Goal: Manage account settings

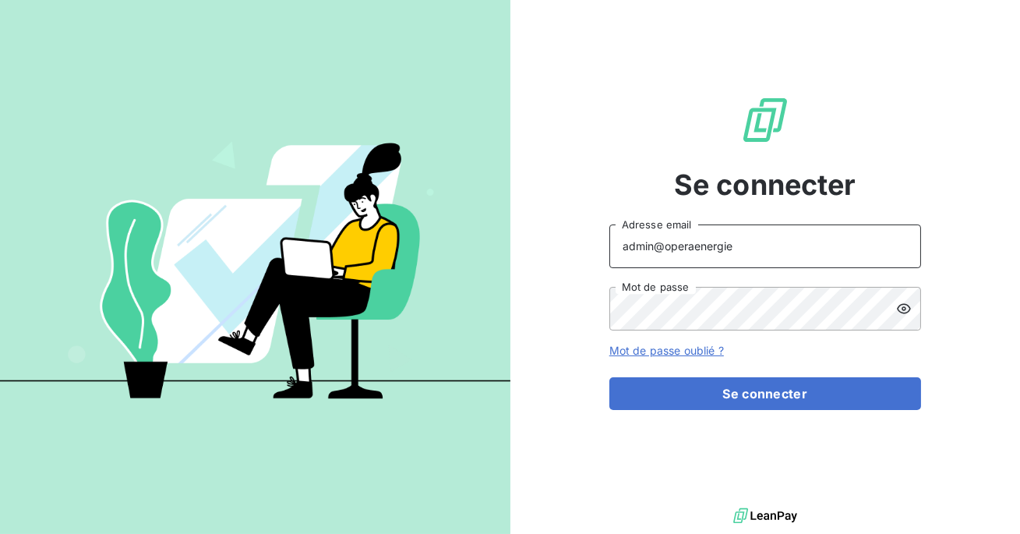
click at [734, 253] on input "admin@operaenergie" at bounding box center [766, 246] width 312 height 44
click at [610, 377] on button "Se connecter" at bounding box center [766, 393] width 312 height 33
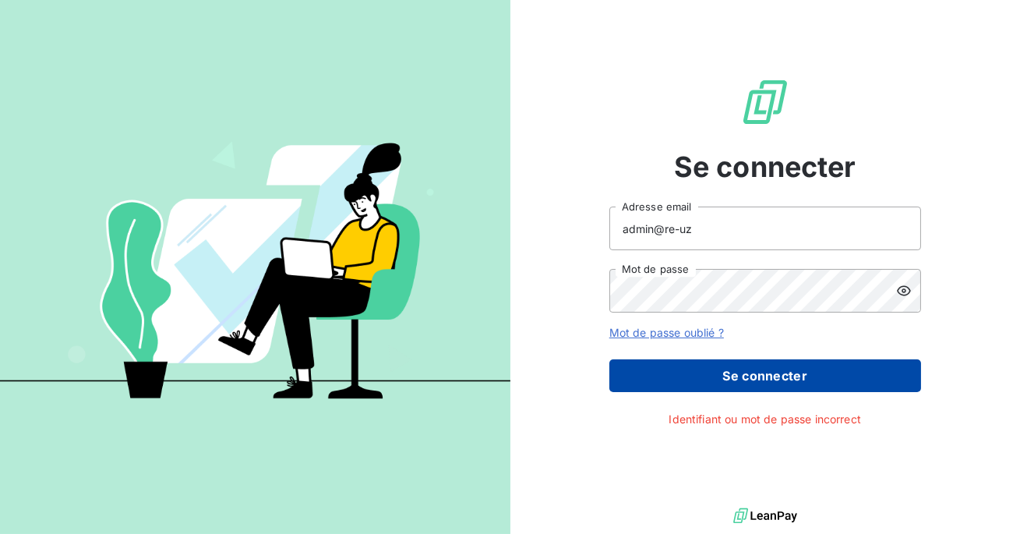
click at [736, 362] on button "Se connecter" at bounding box center [766, 375] width 312 height 33
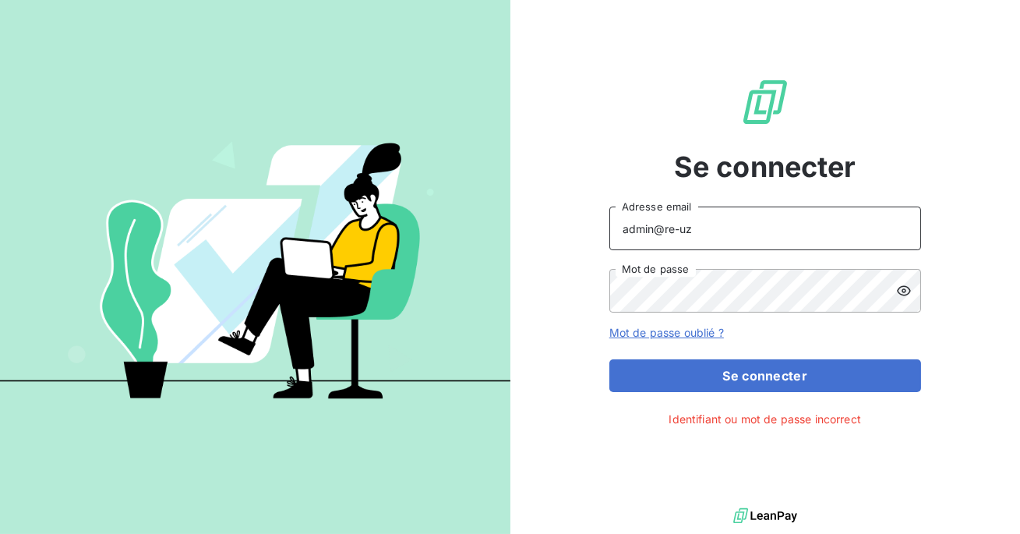
click at [703, 239] on input "admin@re-uz" at bounding box center [766, 229] width 312 height 44
type input "admin@reuz"
click at [610, 359] on button "Se connecter" at bounding box center [766, 375] width 312 height 33
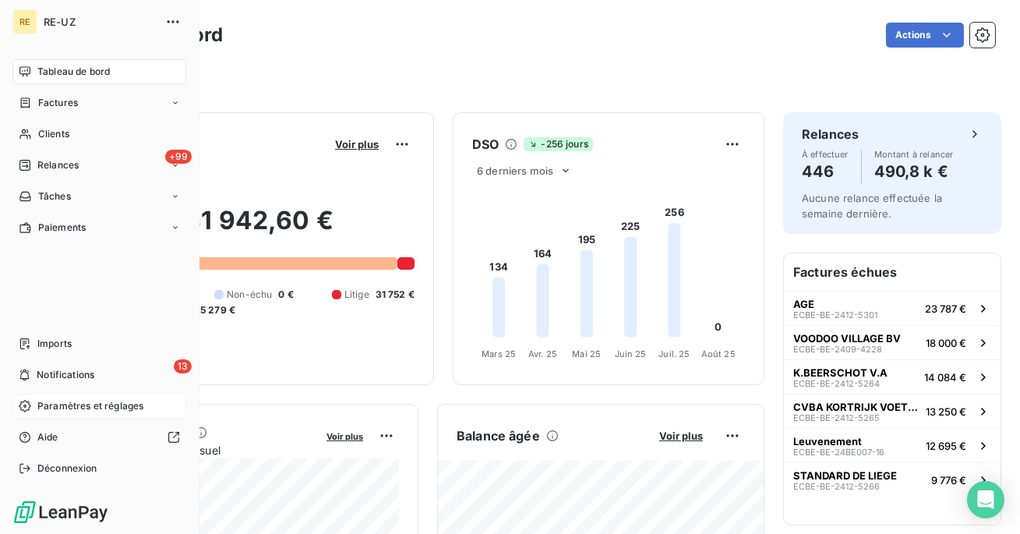
click at [64, 404] on span "Paramètres et réglages" at bounding box center [90, 406] width 106 height 14
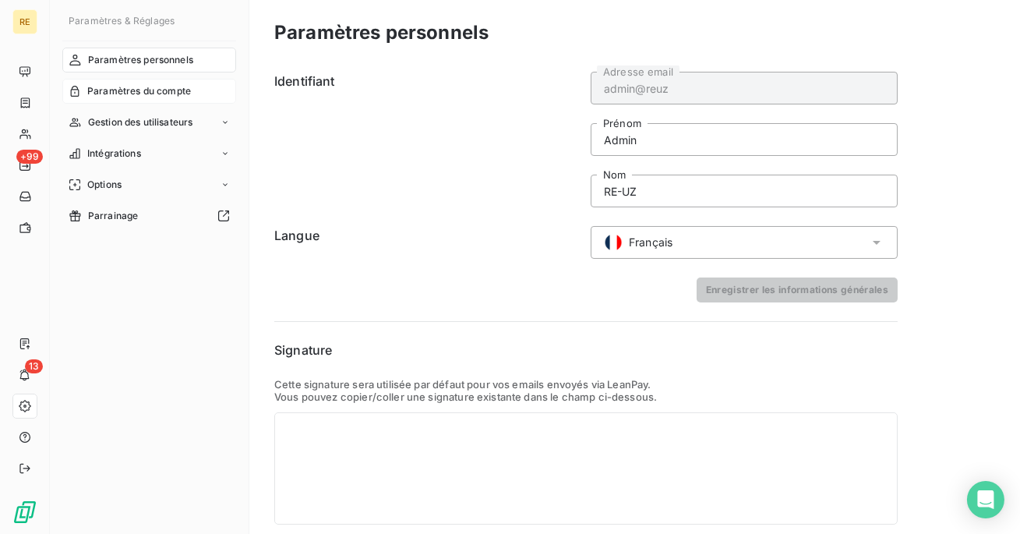
click at [150, 88] on span "Paramètres du compte" at bounding box center [139, 91] width 104 height 14
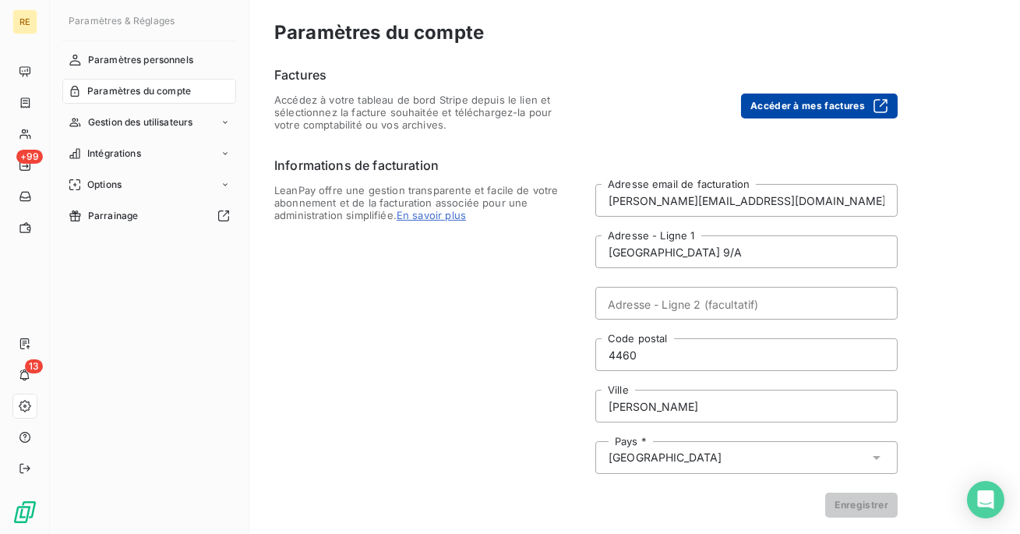
click at [799, 106] on button "Accéder à mes factures" at bounding box center [819, 106] width 157 height 25
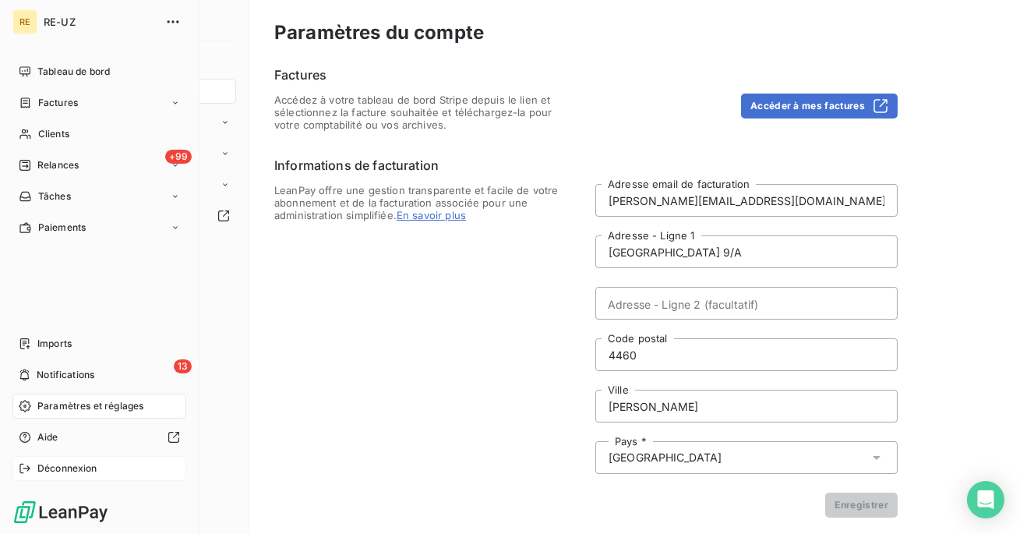
click at [80, 467] on span "Déconnexion" at bounding box center [67, 468] width 60 height 14
